Goal: Check status

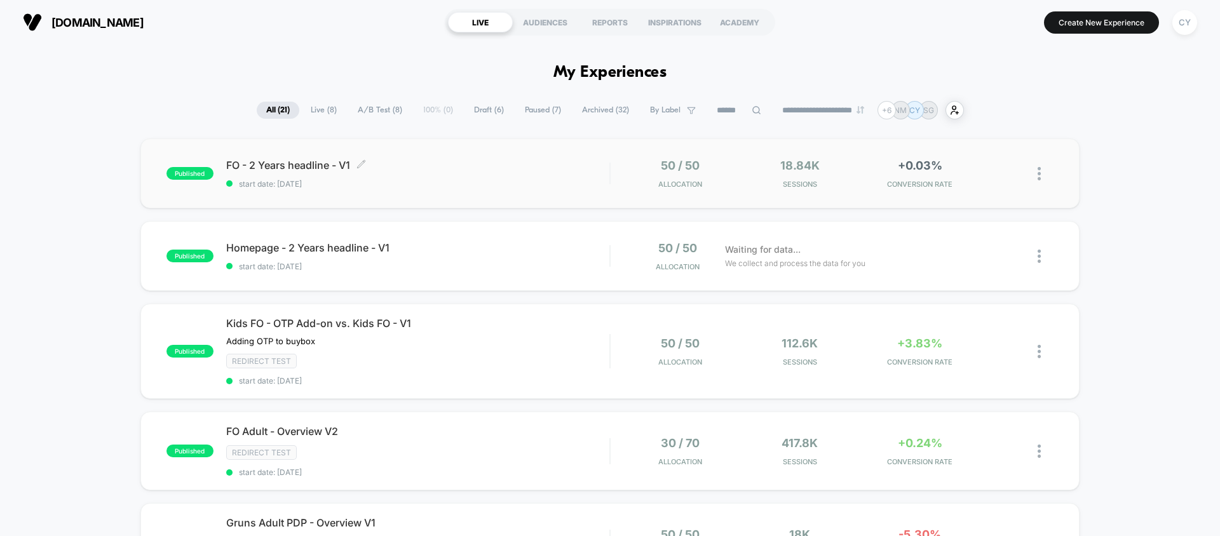
click at [448, 188] on span "start date: [DATE]" at bounding box center [417, 184] width 383 height 10
